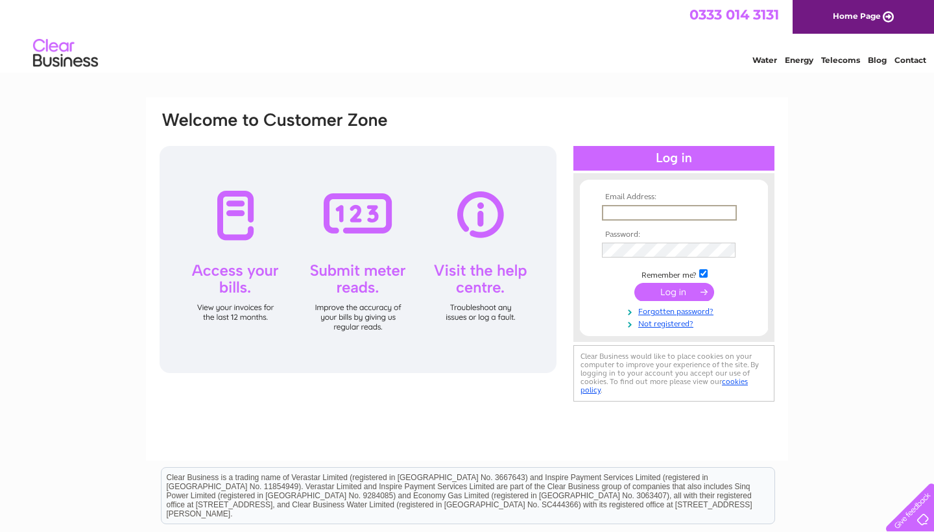
type input "[EMAIL_ADDRESS][DOMAIN_NAME]"
click at [674, 291] on input "submit" at bounding box center [675, 292] width 80 height 18
click at [673, 292] on input "submit" at bounding box center [675, 292] width 80 height 18
click at [683, 289] on input "submit" at bounding box center [675, 291] width 80 height 18
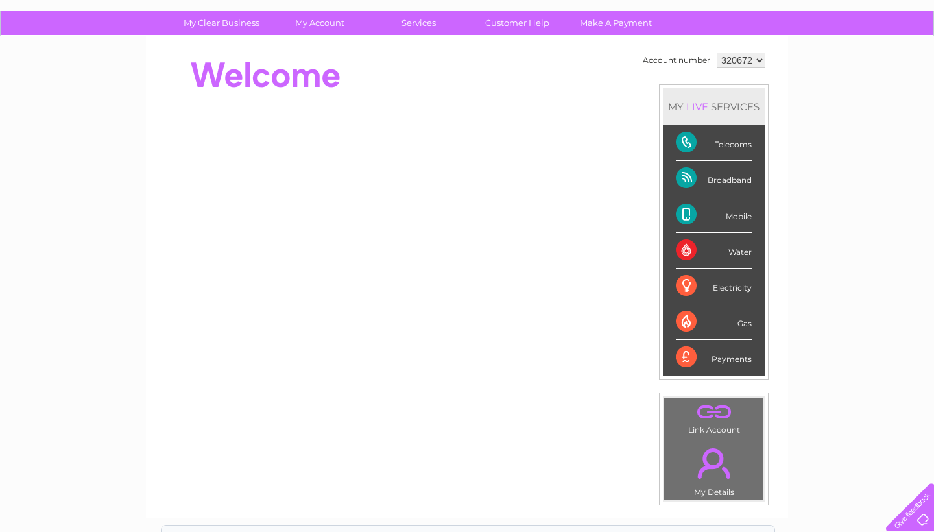
scroll to position [25, 0]
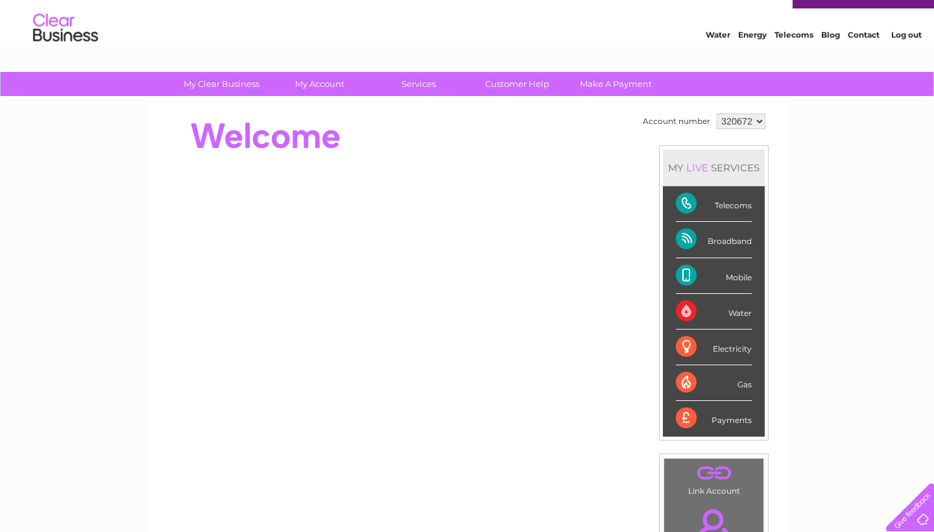
click at [742, 204] on div "Telecoms" at bounding box center [714, 204] width 76 height 36
click at [690, 202] on div "Telecoms" at bounding box center [714, 204] width 76 height 36
click at [689, 230] on div "Broadband" at bounding box center [714, 240] width 76 height 36
click at [695, 273] on div "Mobile" at bounding box center [714, 276] width 76 height 36
click at [695, 237] on div "Broadband" at bounding box center [714, 240] width 76 height 36
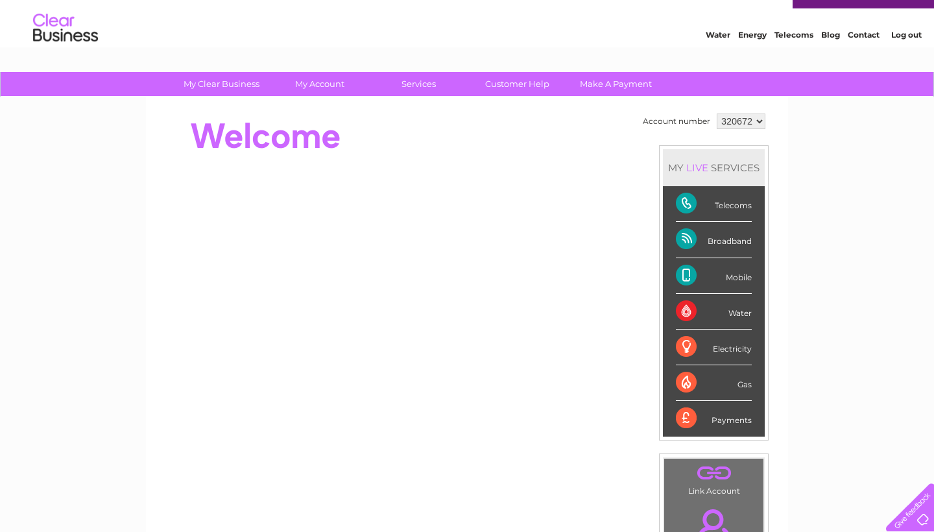
click at [695, 277] on div "Mobile" at bounding box center [714, 276] width 76 height 36
click at [699, 311] on div "Water" at bounding box center [714, 312] width 76 height 36
click at [695, 311] on div "Water" at bounding box center [714, 312] width 76 height 36
click at [694, 337] on div "Electricity" at bounding box center [714, 348] width 76 height 36
click at [695, 237] on div "Broadband" at bounding box center [714, 240] width 76 height 36
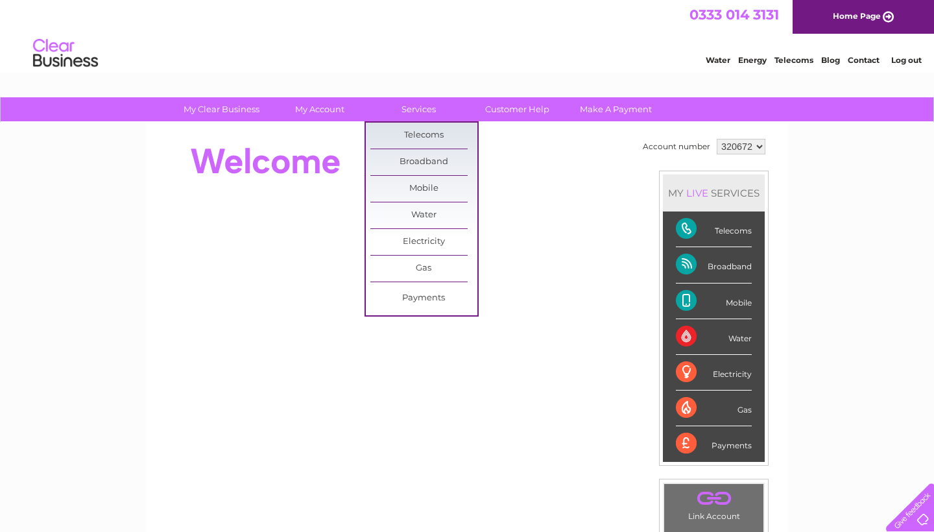
scroll to position [0, 0]
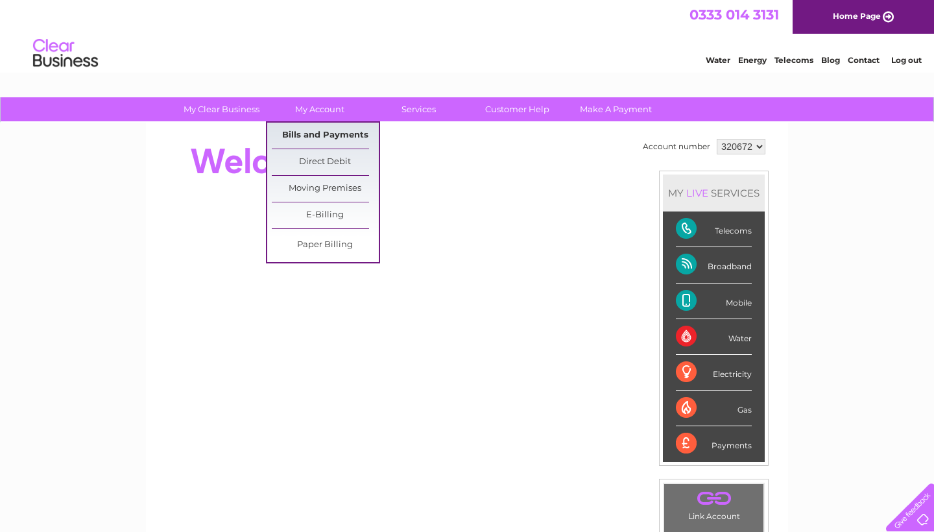
click at [324, 130] on link "Bills and Payments" at bounding box center [325, 136] width 107 height 26
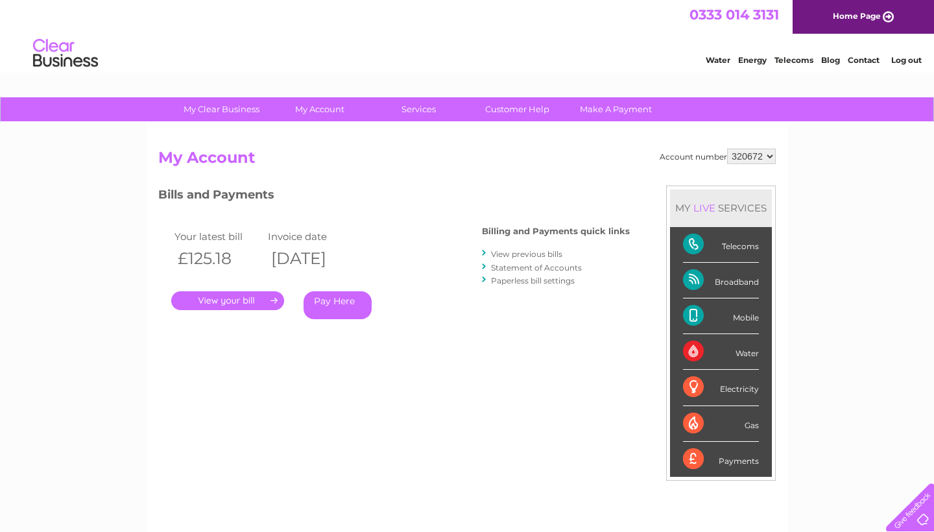
click at [532, 254] on link "View previous bills" at bounding box center [526, 254] width 71 height 10
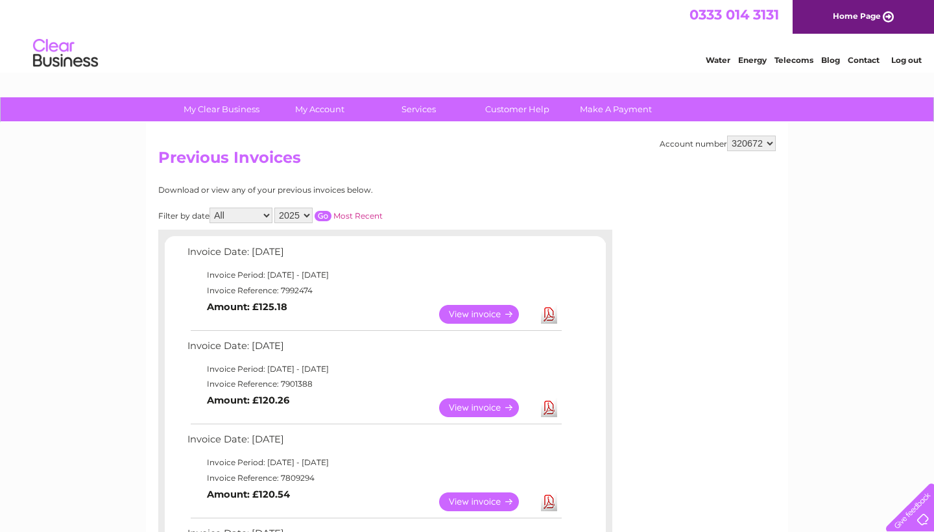
click at [485, 313] on link "View" at bounding box center [486, 314] width 95 height 19
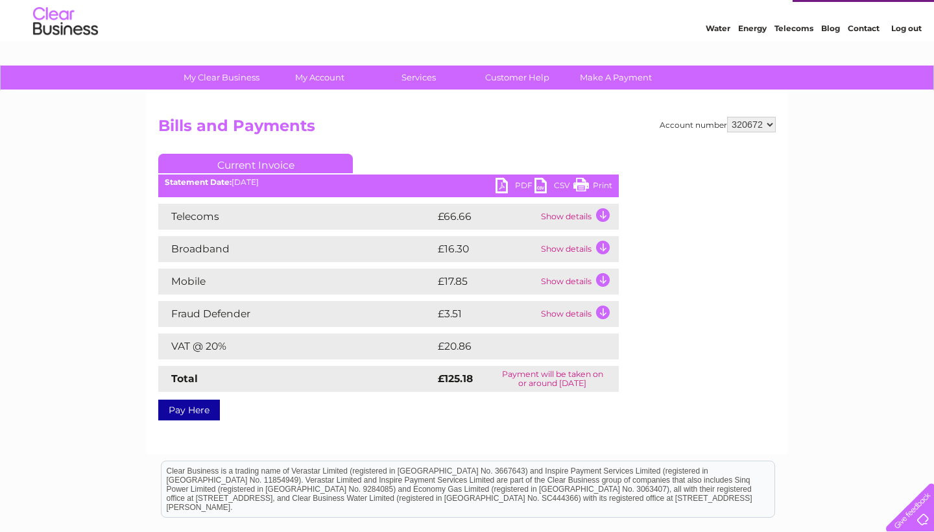
scroll to position [32, 0]
click at [605, 215] on td "Show details" at bounding box center [578, 216] width 81 height 26
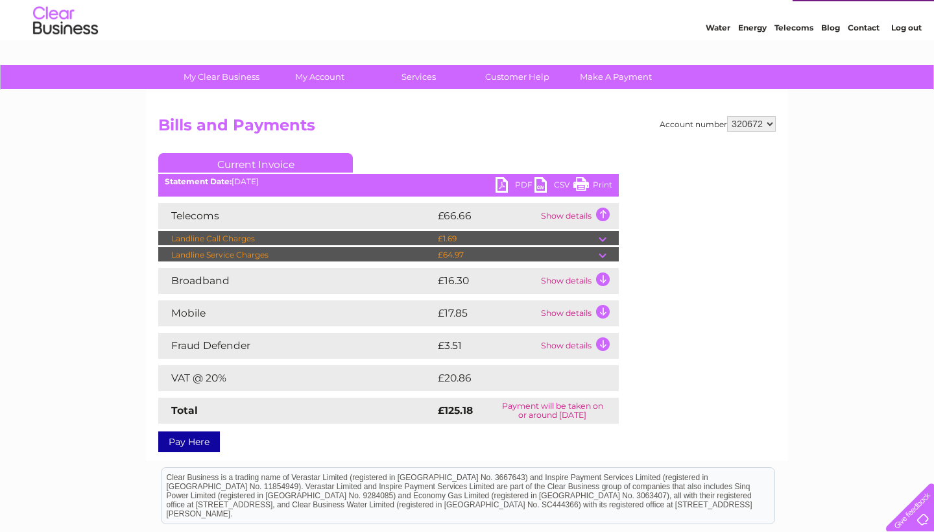
click at [605, 215] on td "Show details" at bounding box center [578, 216] width 81 height 26
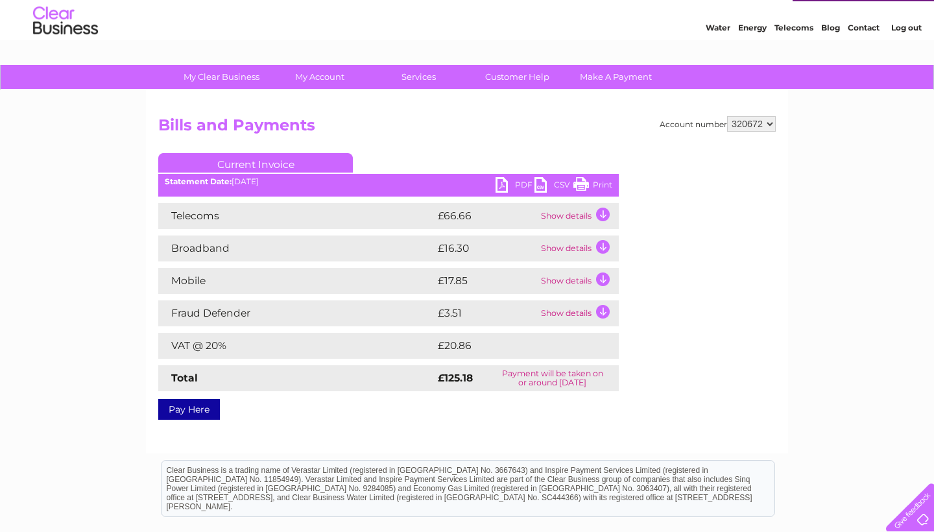
click at [605, 215] on td "Show details" at bounding box center [578, 216] width 81 height 26
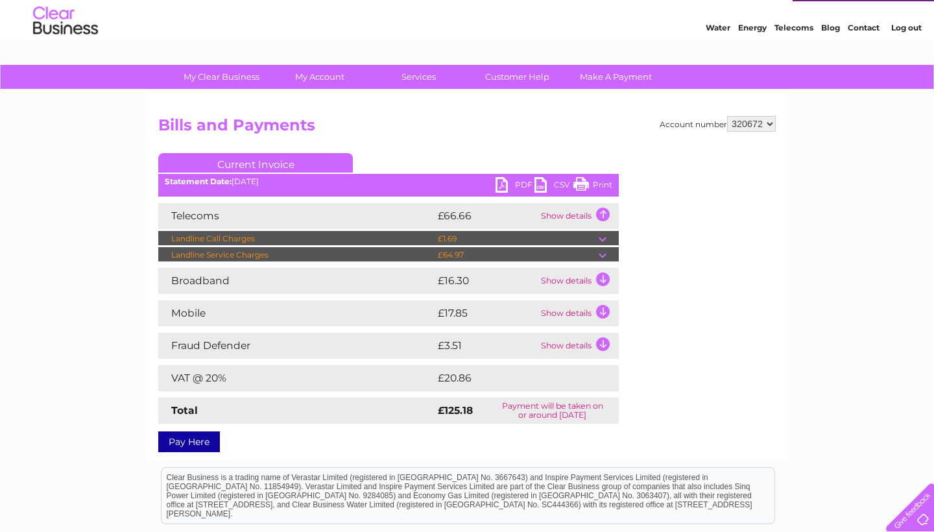
click at [605, 215] on td "Show details" at bounding box center [578, 216] width 81 height 26
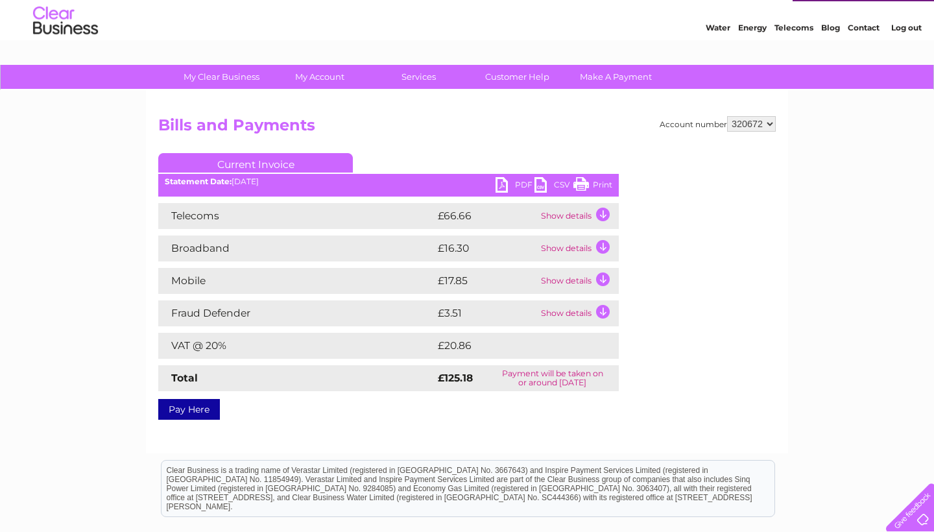
click at [605, 215] on td "Show details" at bounding box center [578, 216] width 81 height 26
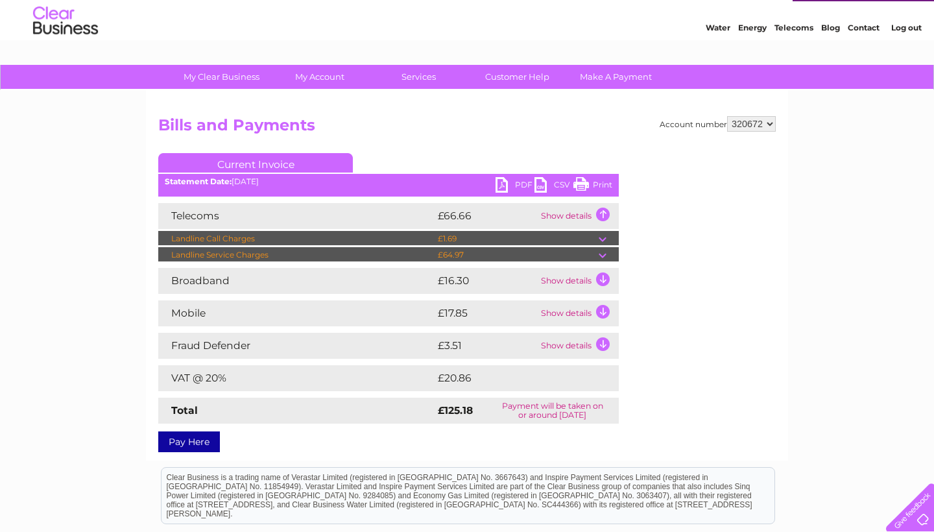
click at [603, 257] on td at bounding box center [609, 255] width 20 height 16
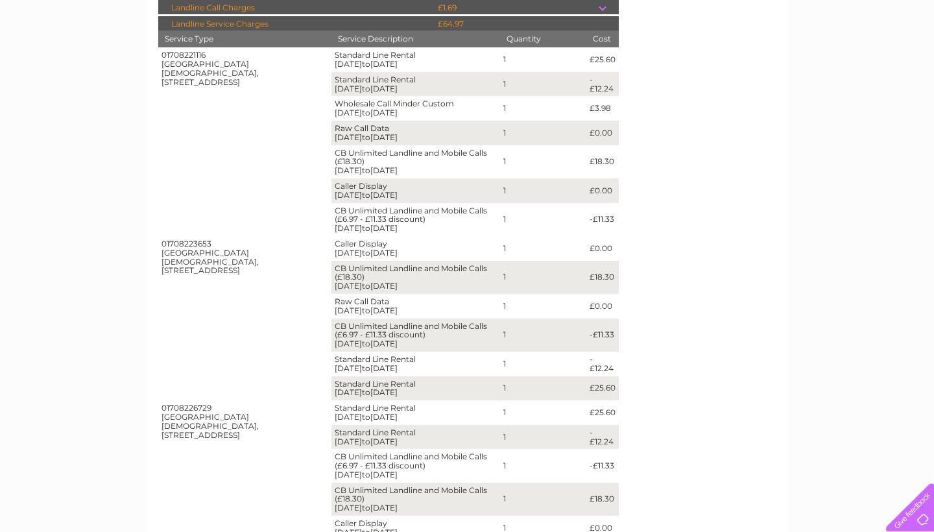
scroll to position [260, 0]
